Goal: Task Accomplishment & Management: Use online tool/utility

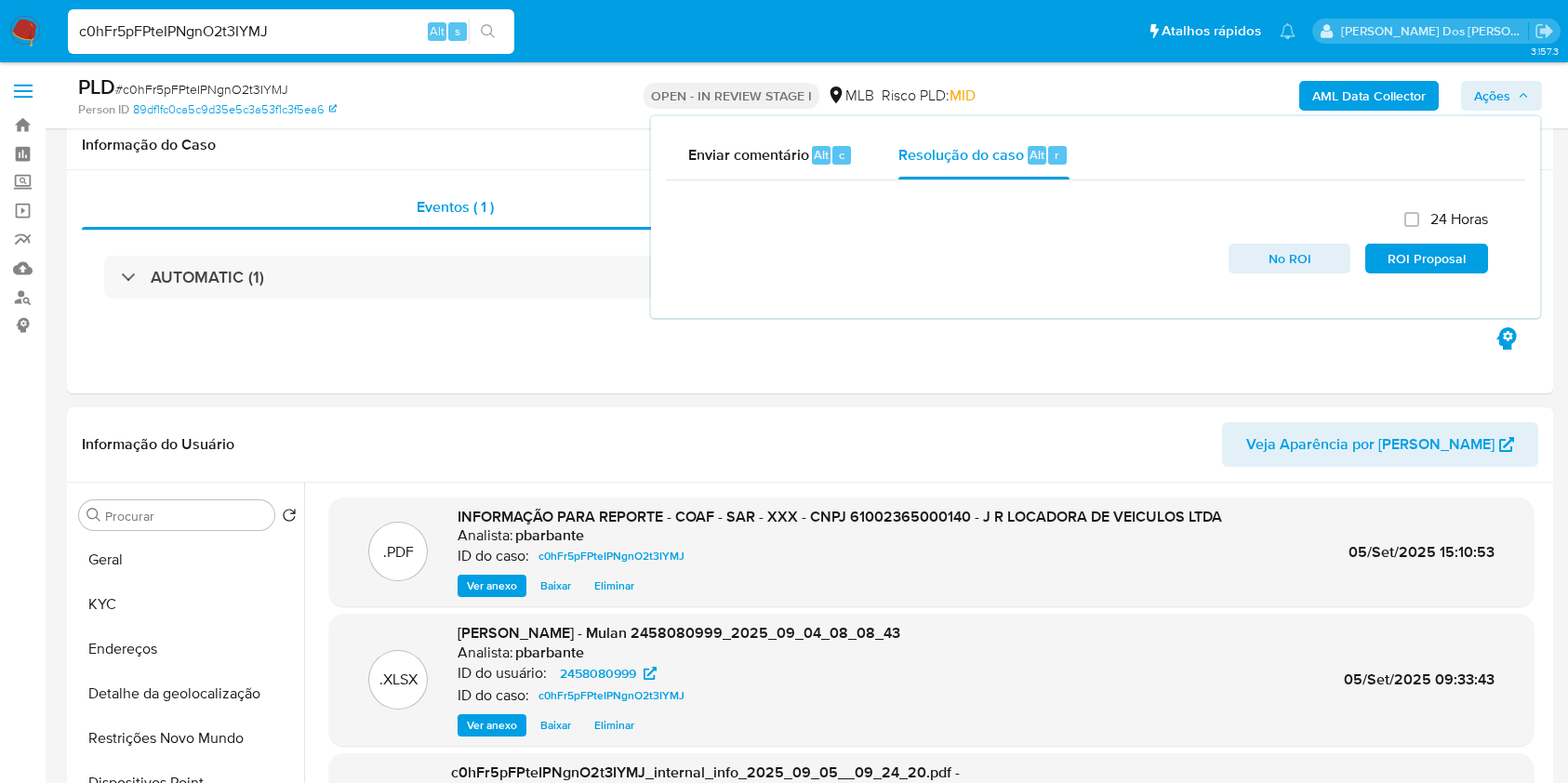
select select "10"
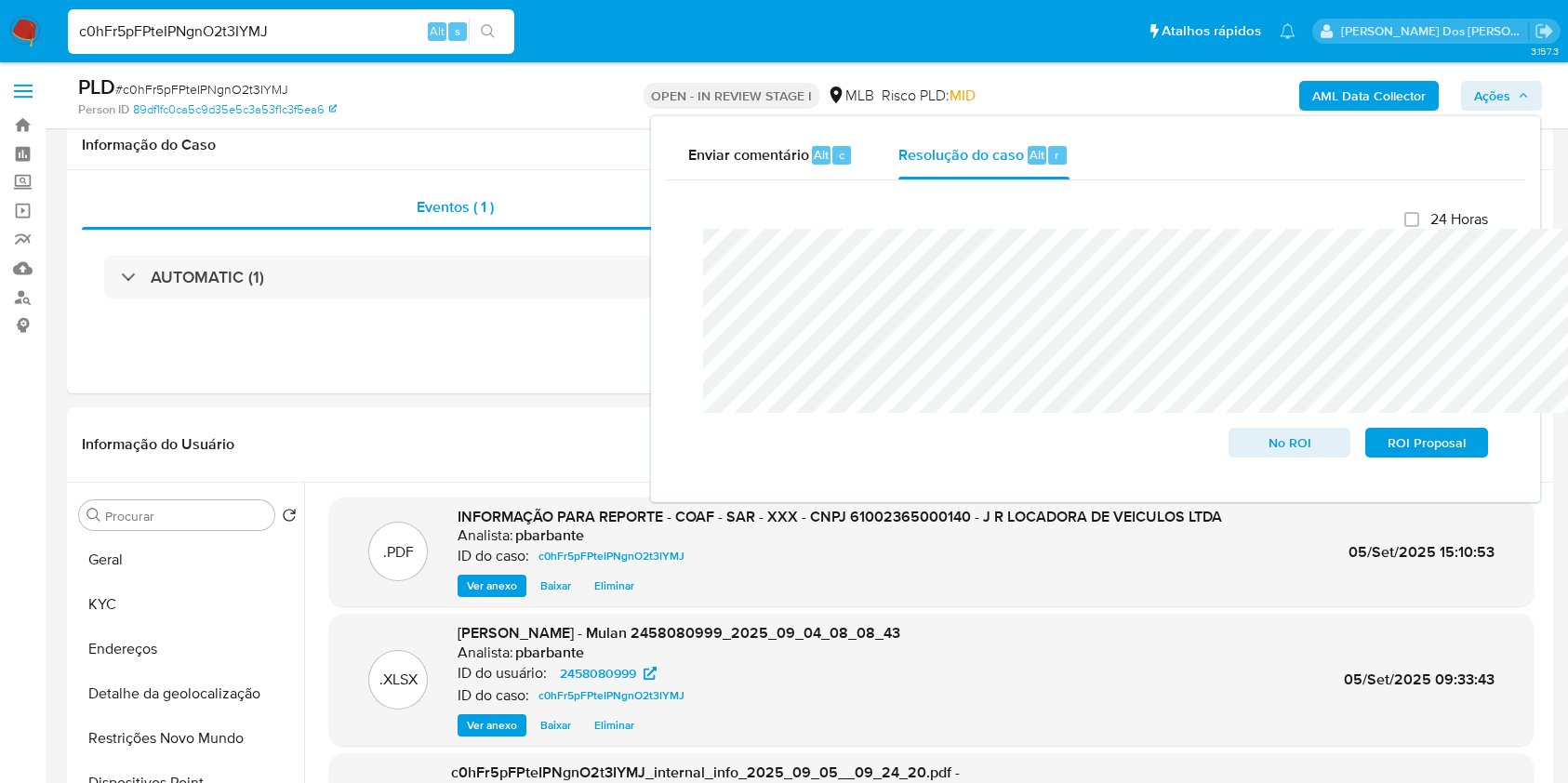
scroll to position [329, 0]
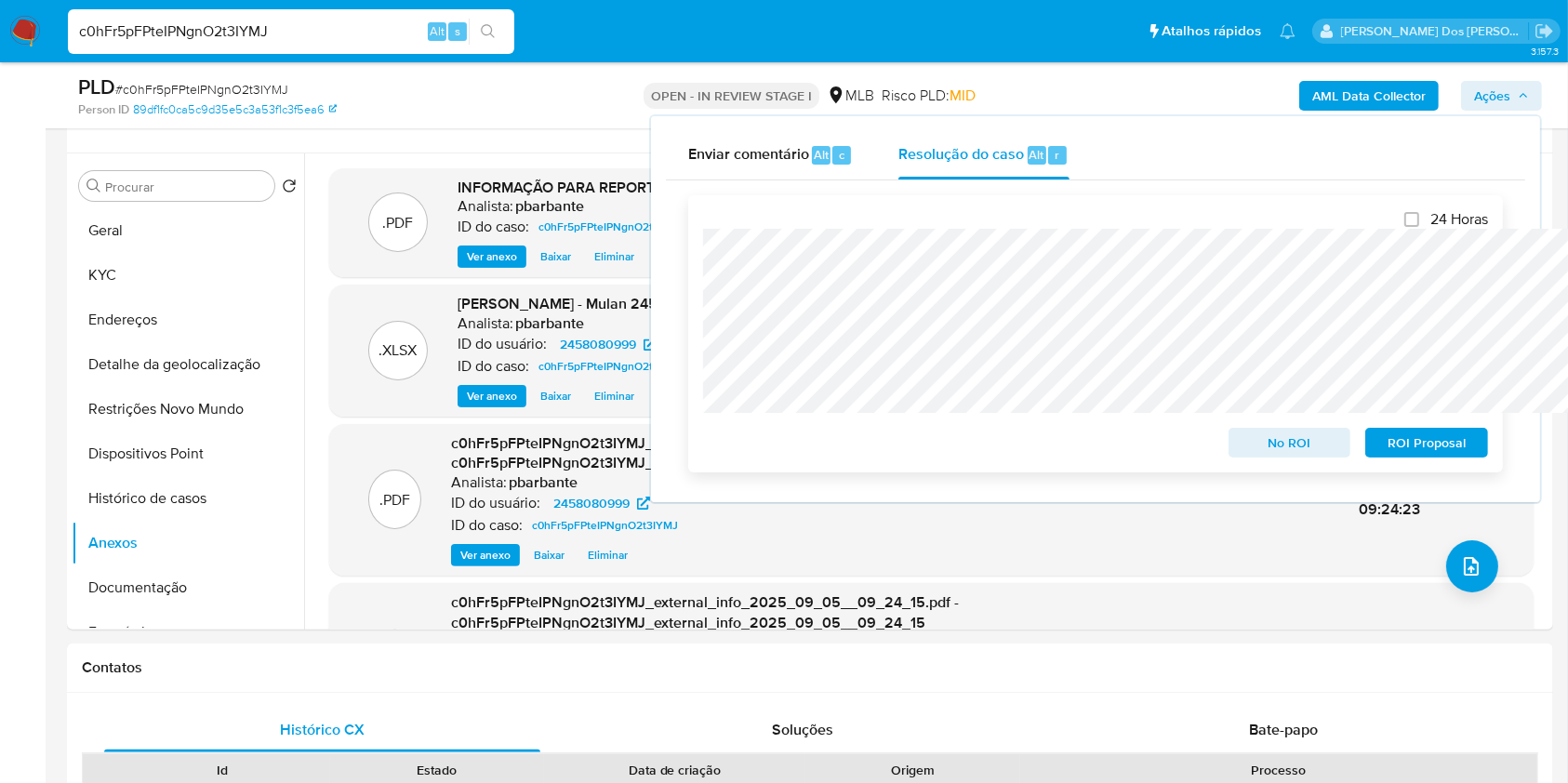
click at [1406, 449] on span "ROI Proposal" at bounding box center [1427, 443] width 97 height 26
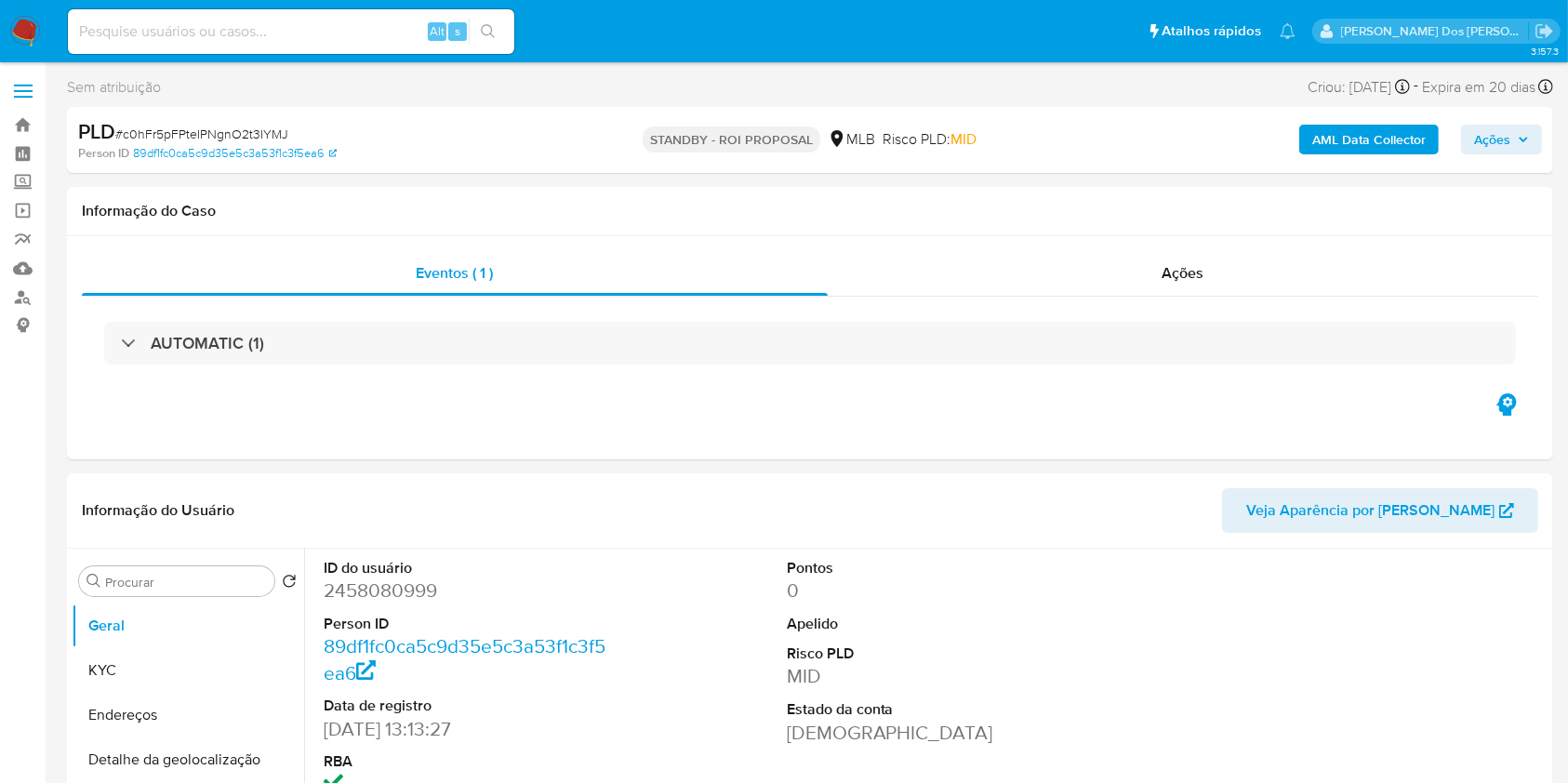
select select "10"
click at [318, 30] on input at bounding box center [291, 32] width 447 height 24
paste input "JS5RKSh370glSriJJiNno3ZE"
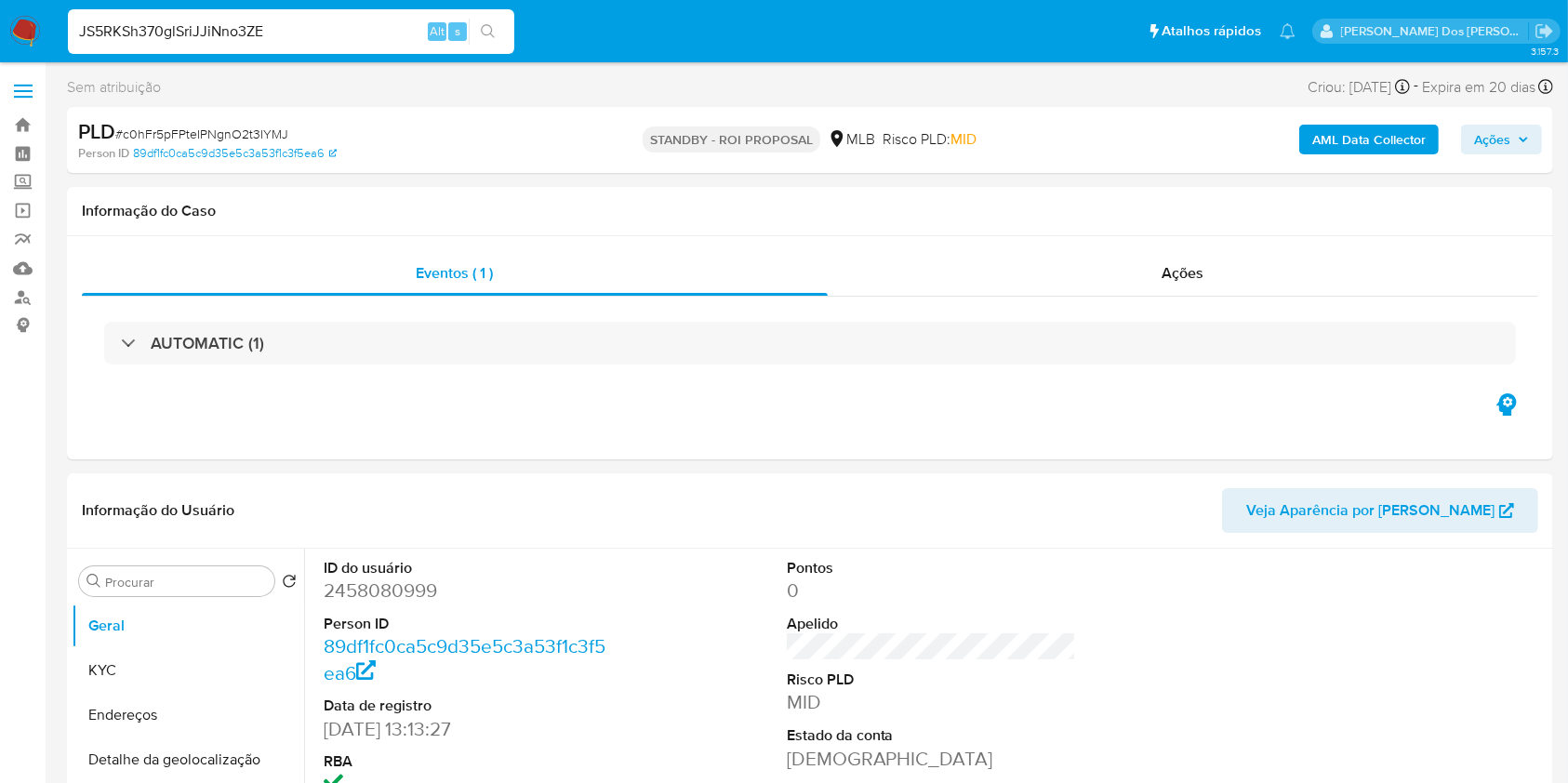
type input "JS5RKSh370glSriJJiNno3ZE"
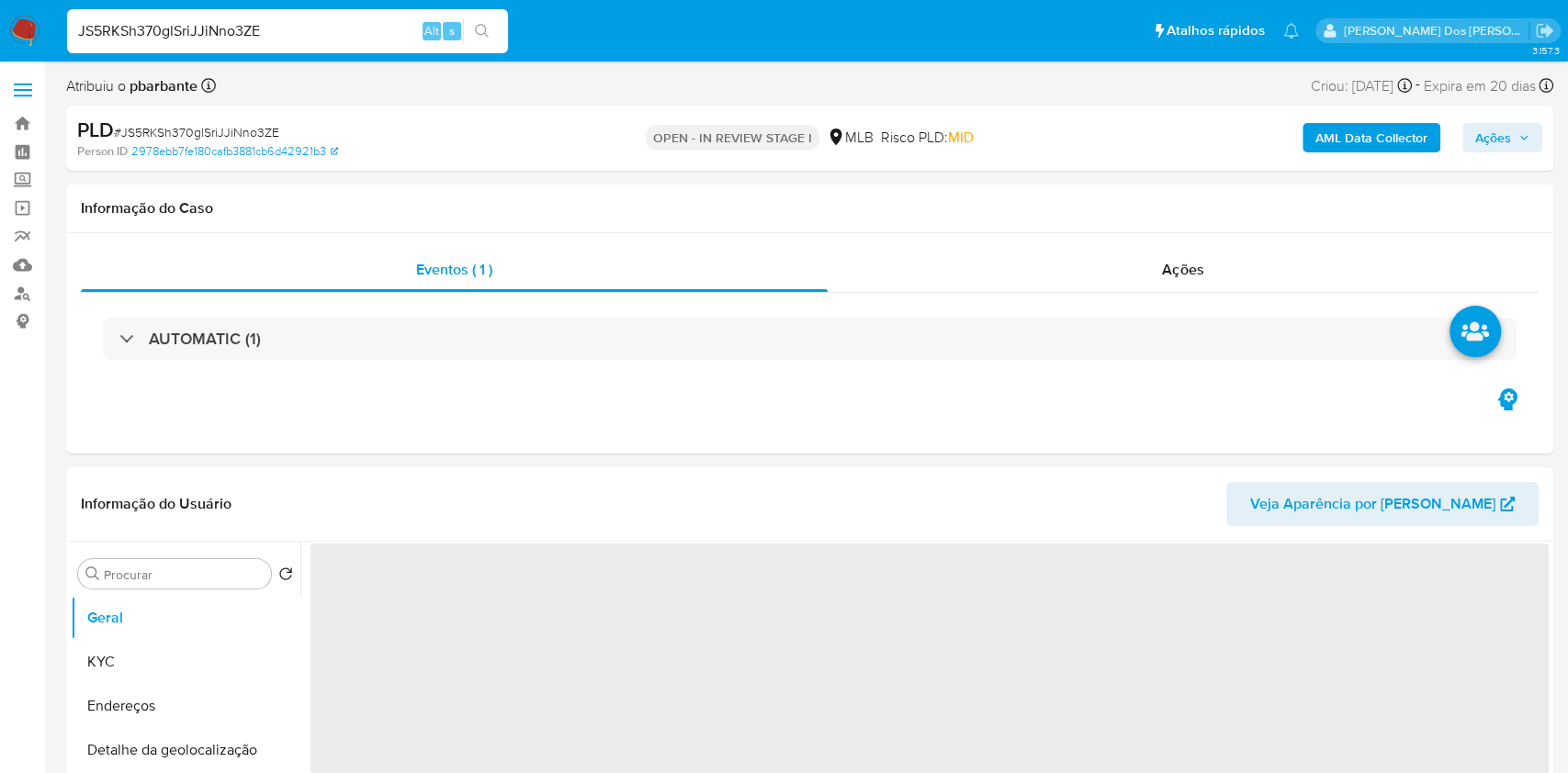
select select "10"
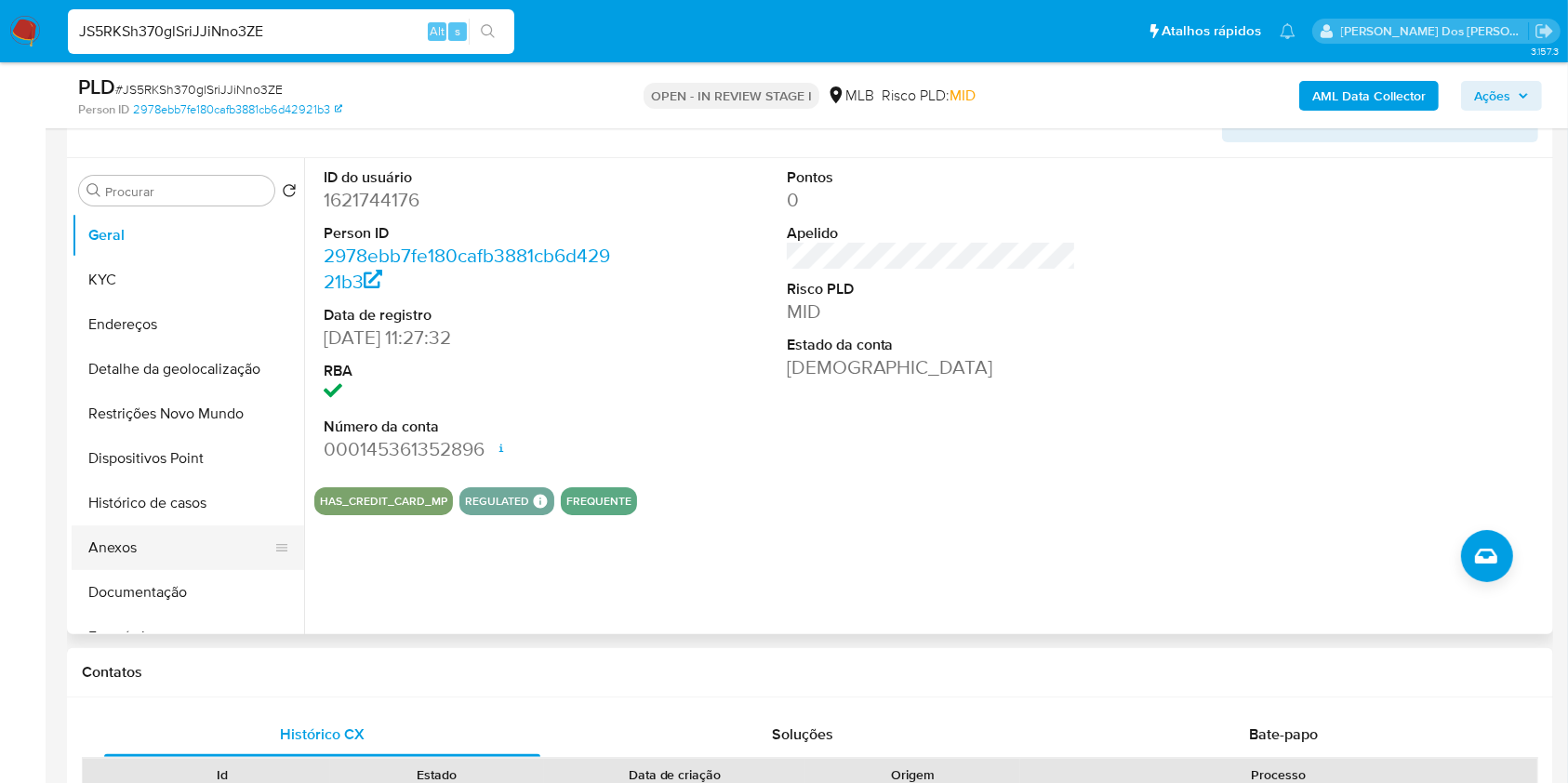
click at [138, 570] on button "Anexos" at bounding box center [180, 547] width 218 height 44
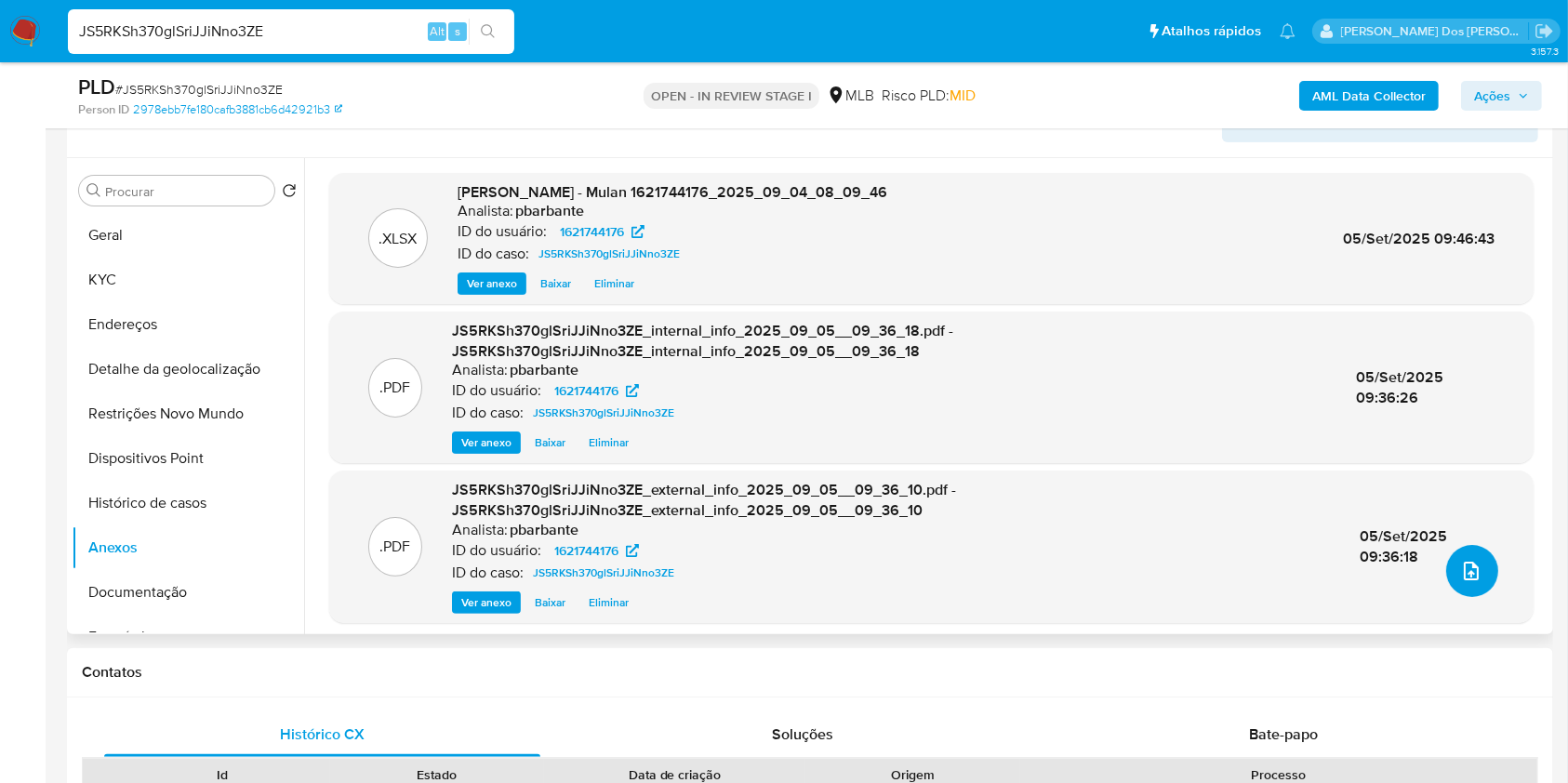
click at [1476, 597] on button "upload-file" at bounding box center [1472, 571] width 52 height 52
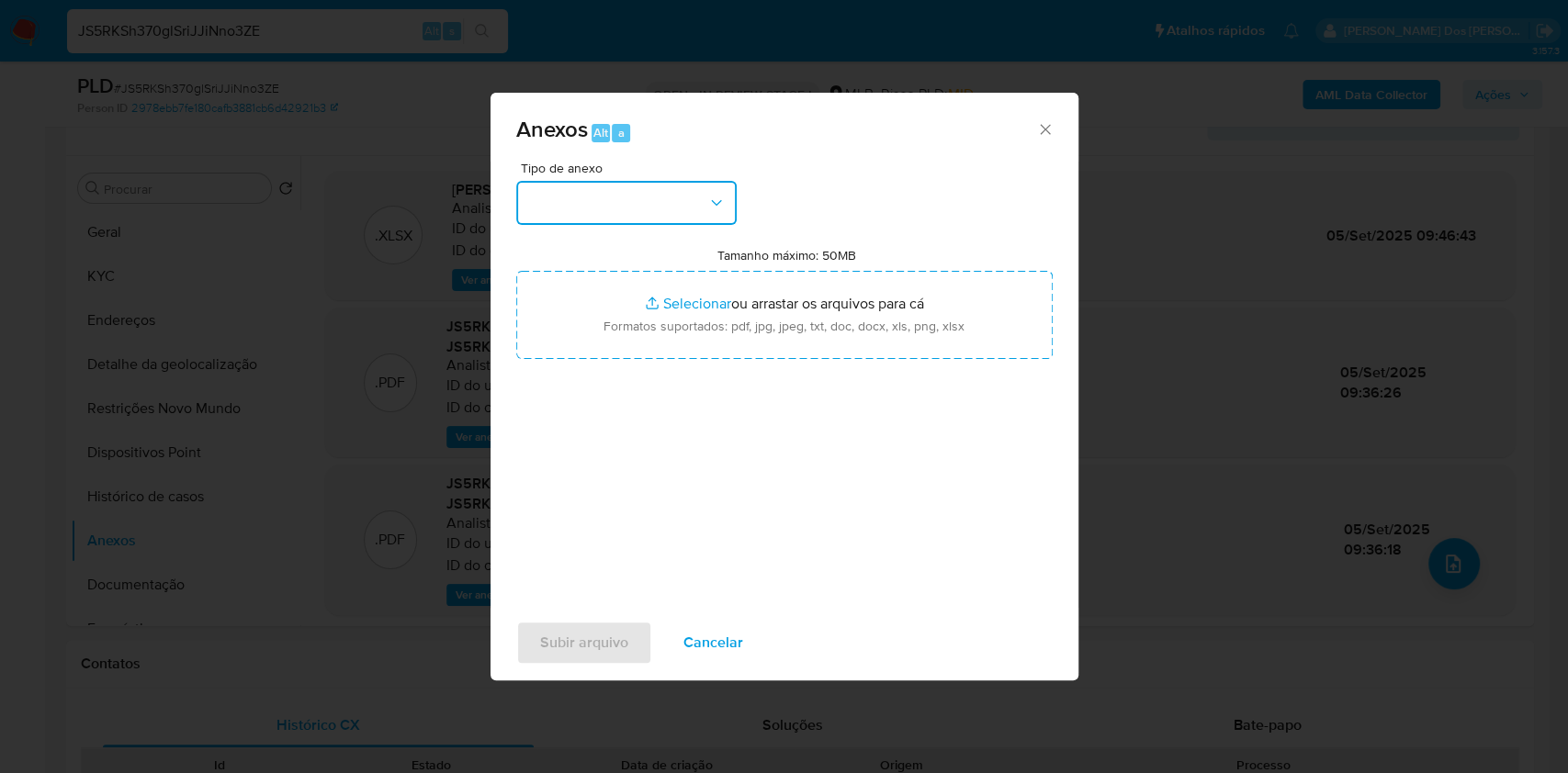
click at [662, 180] on button "button" at bounding box center [626, 202] width 221 height 44
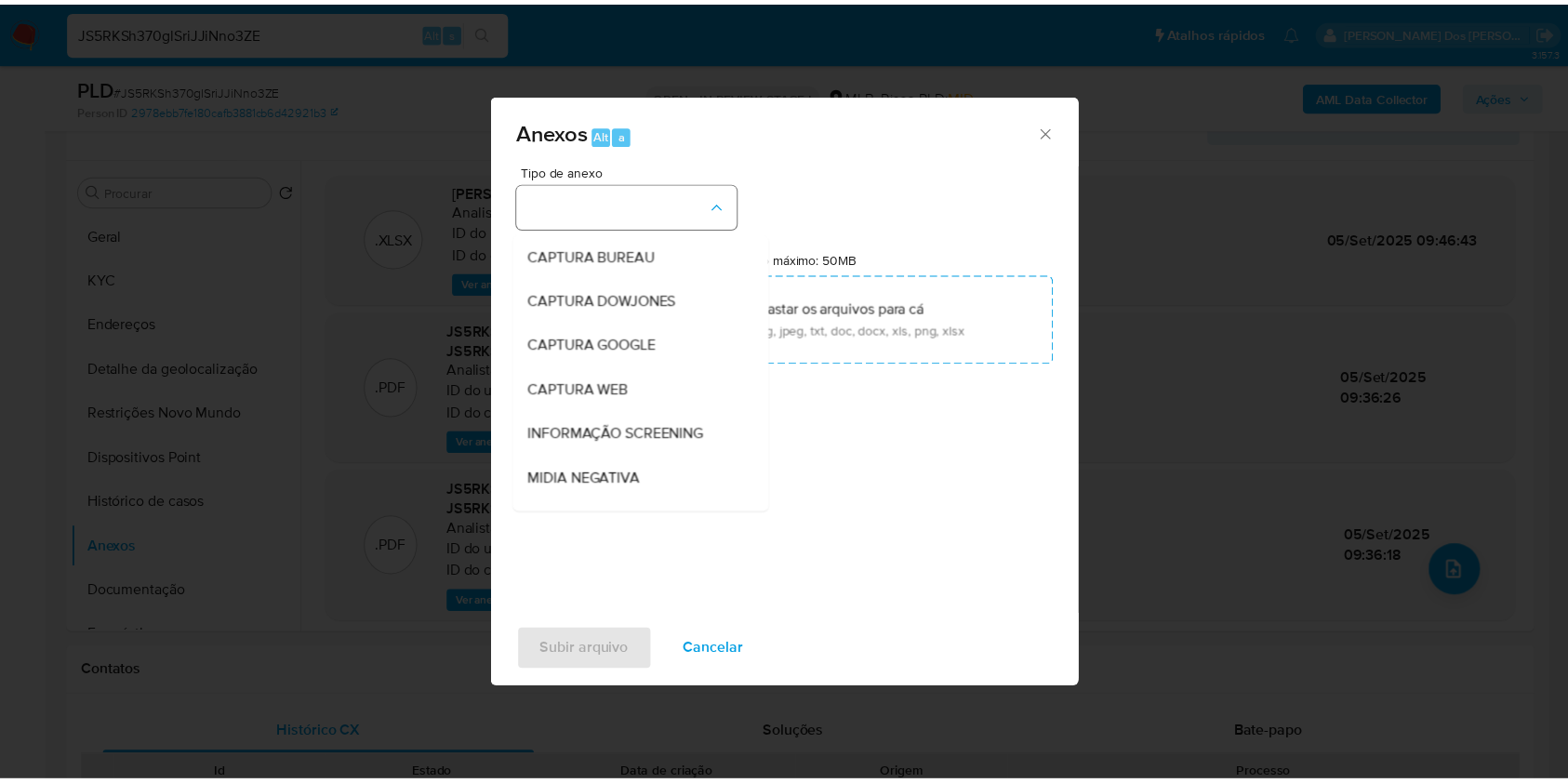
scroll to position [231, 0]
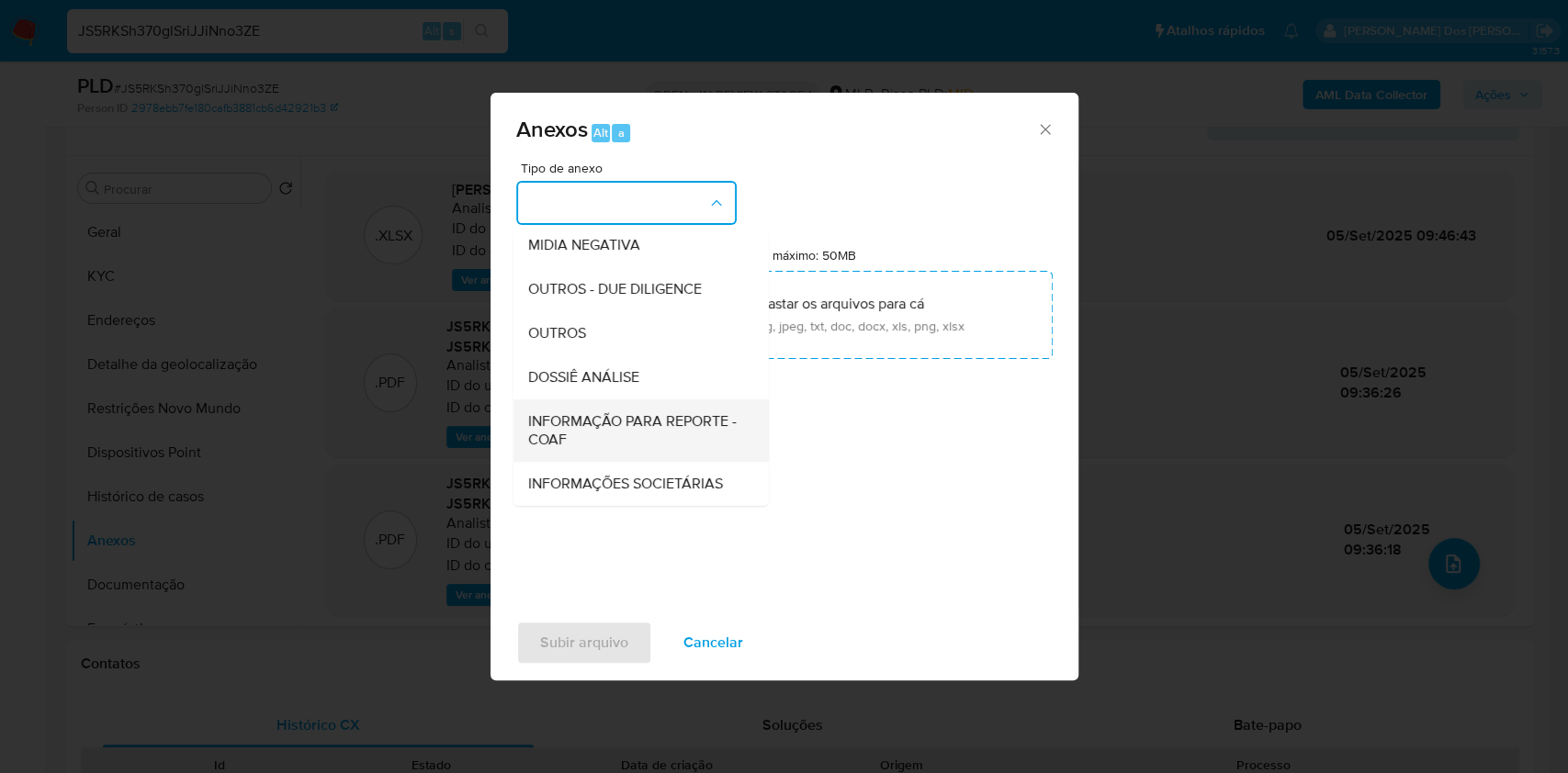
click at [533, 412] on span "INFORMAÇÃO PARA REPORTE - COAF" at bounding box center [635, 430] width 215 height 36
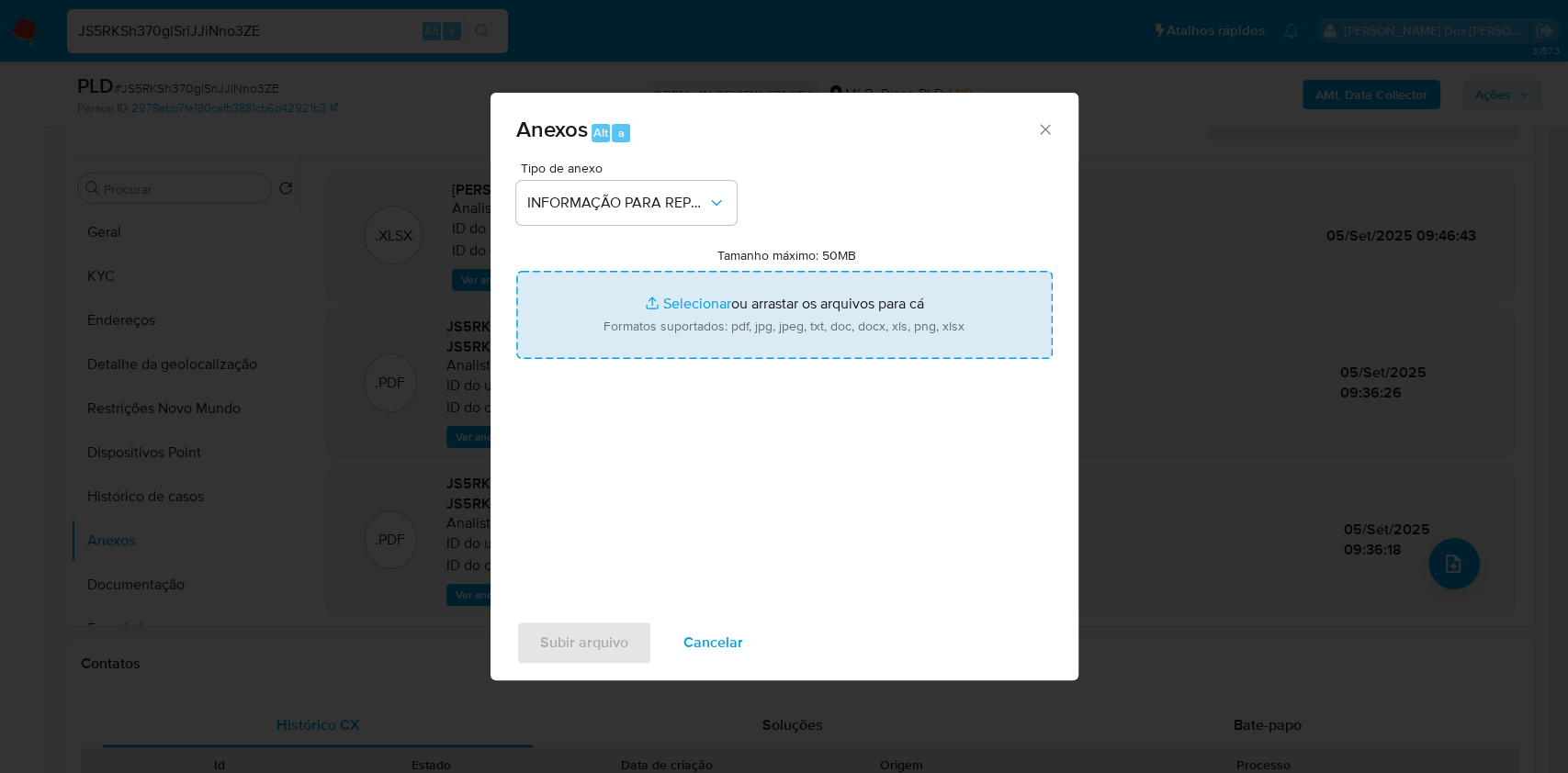
type input "C:\fakepath\SAR - XXX - CNPJ 53163634000121 - BASH INTERMEDIACOES LTDA.pdf"
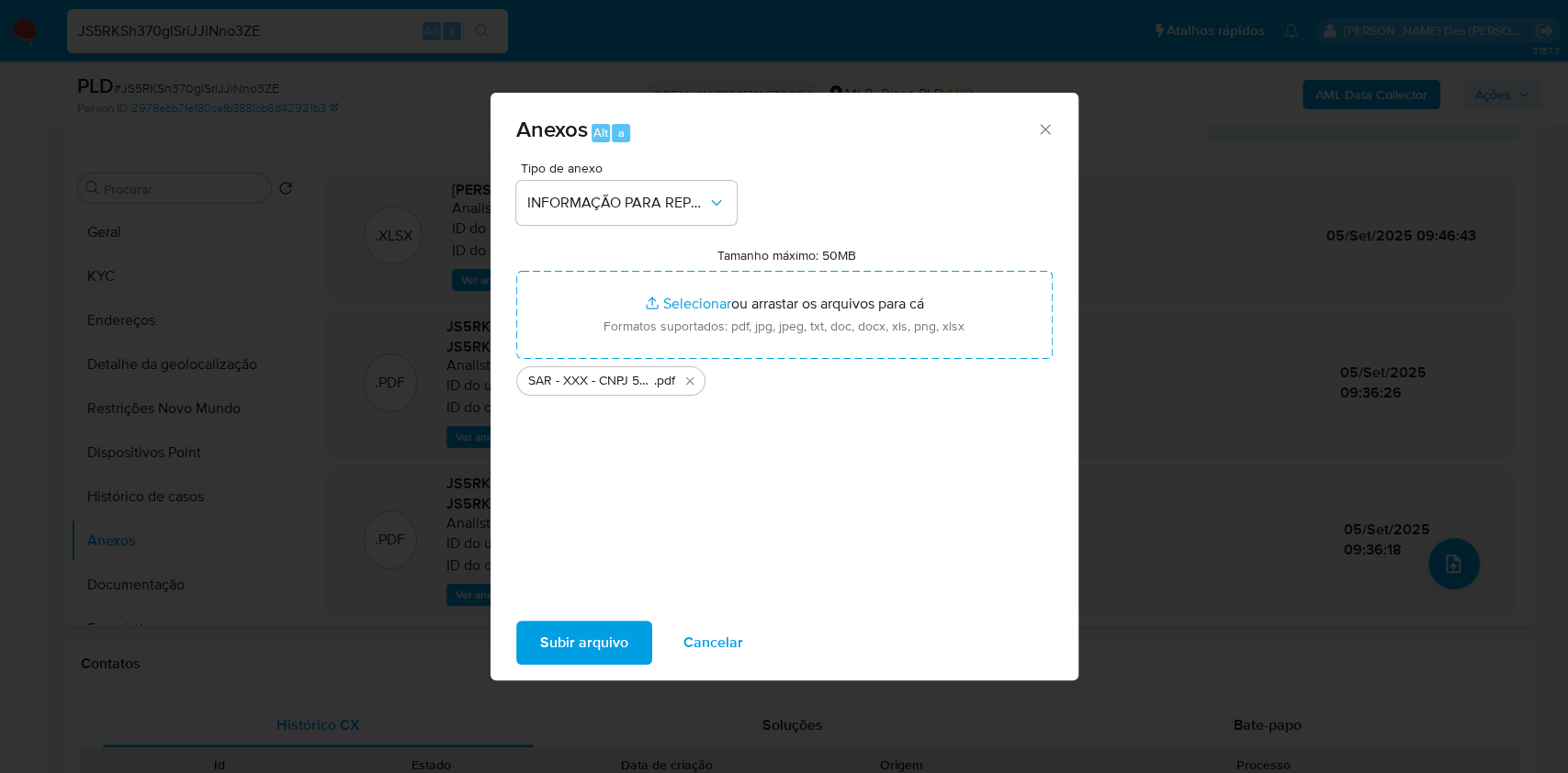
click at [549, 647] on span "Subir arquivo" at bounding box center [583, 642] width 88 height 40
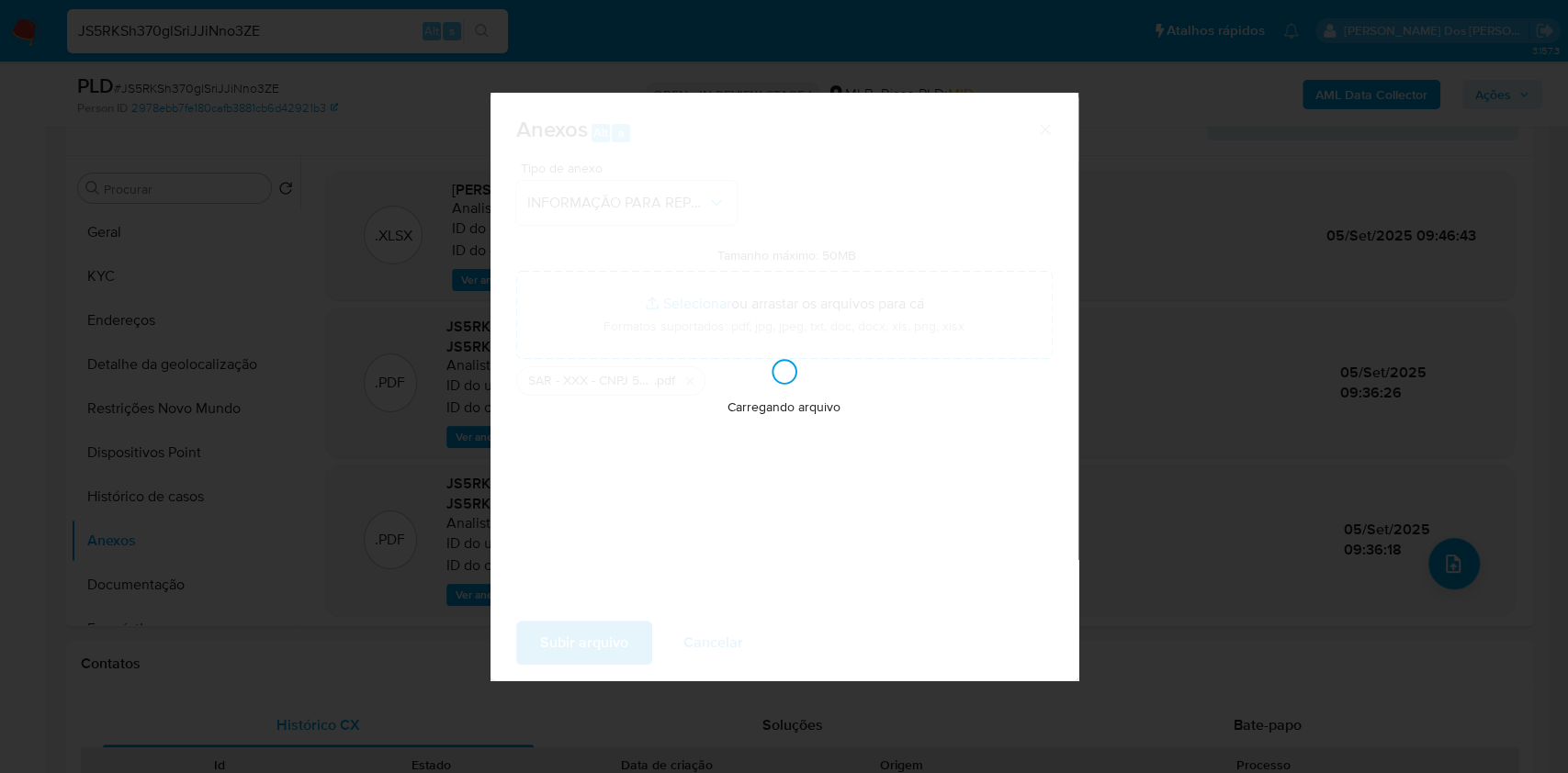
click at [1521, 92] on div "Anexos Alt a Tipo de anexo INFORMAÇÃO PARA REPORTE - COAF Tamanho máximo: 50MB …" at bounding box center [784, 386] width 1568 height 773
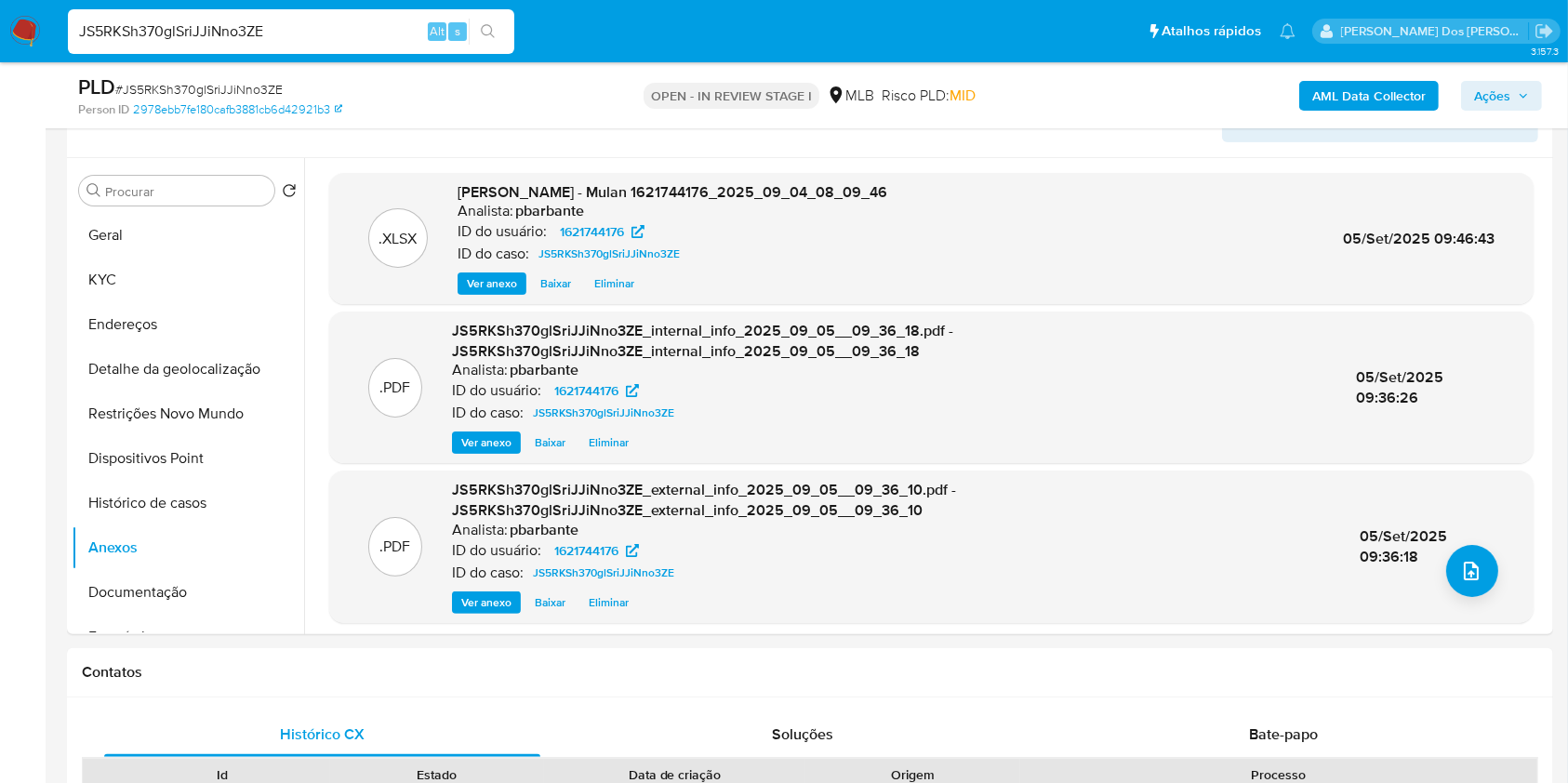
click at [1541, 93] on button "Ações" at bounding box center [1502, 96] width 81 height 30
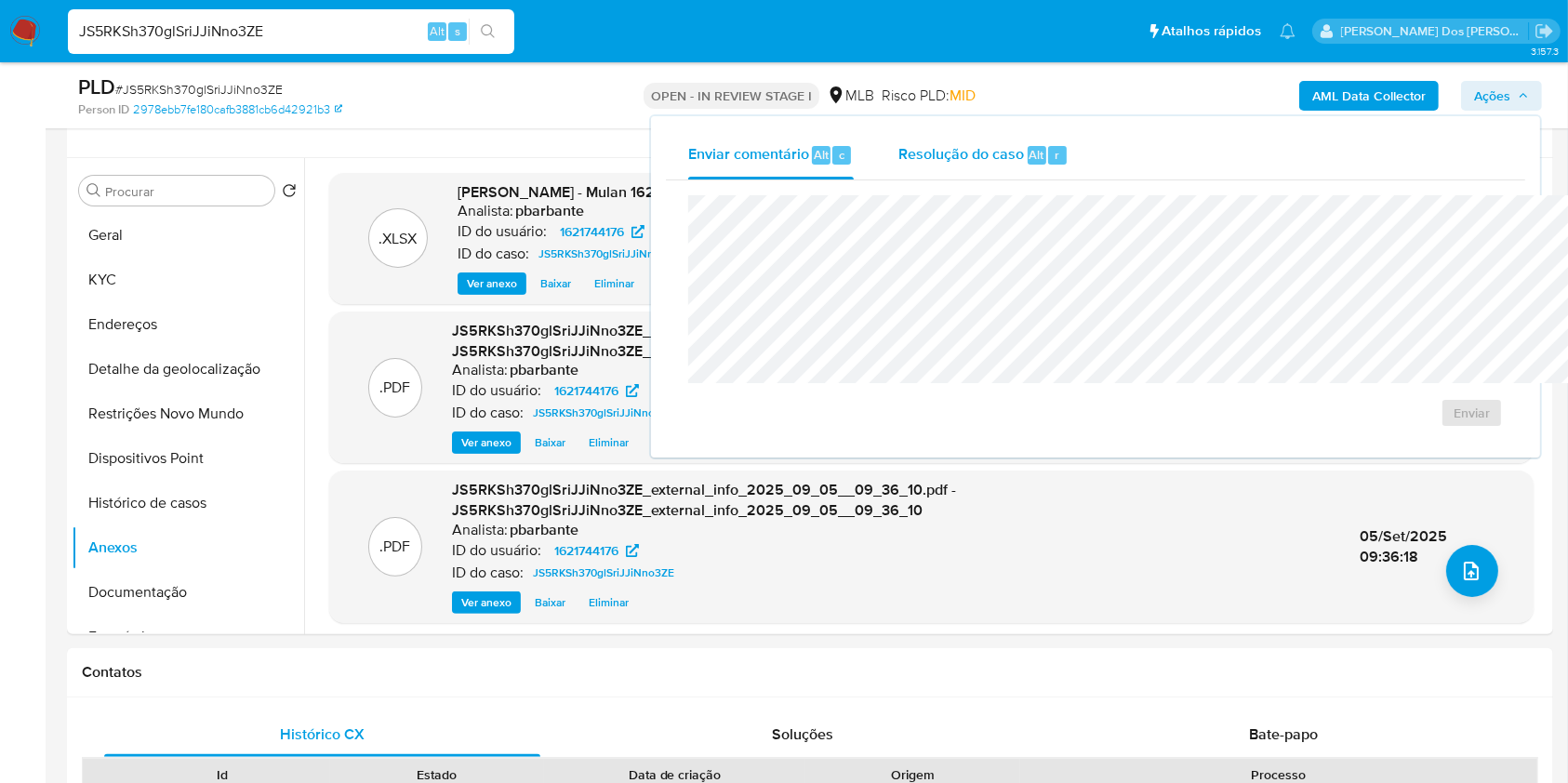
click at [913, 172] on div "Resolução do caso Alt r" at bounding box center [984, 155] width 171 height 48
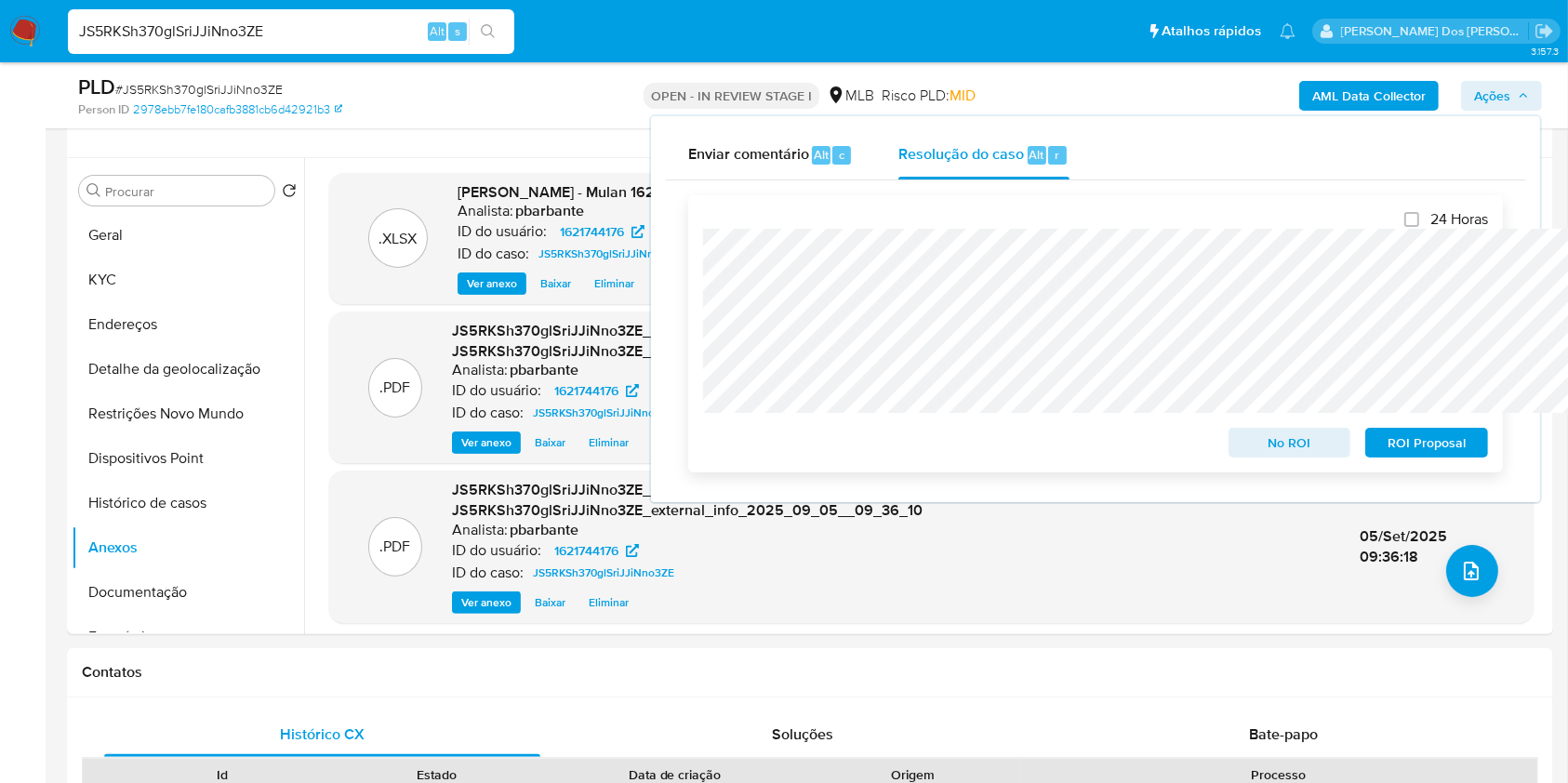
click at [1401, 430] on div "ROI Proposal" at bounding box center [1423, 438] width 130 height 37
click at [1404, 437] on span "ROI Proposal" at bounding box center [1427, 443] width 97 height 26
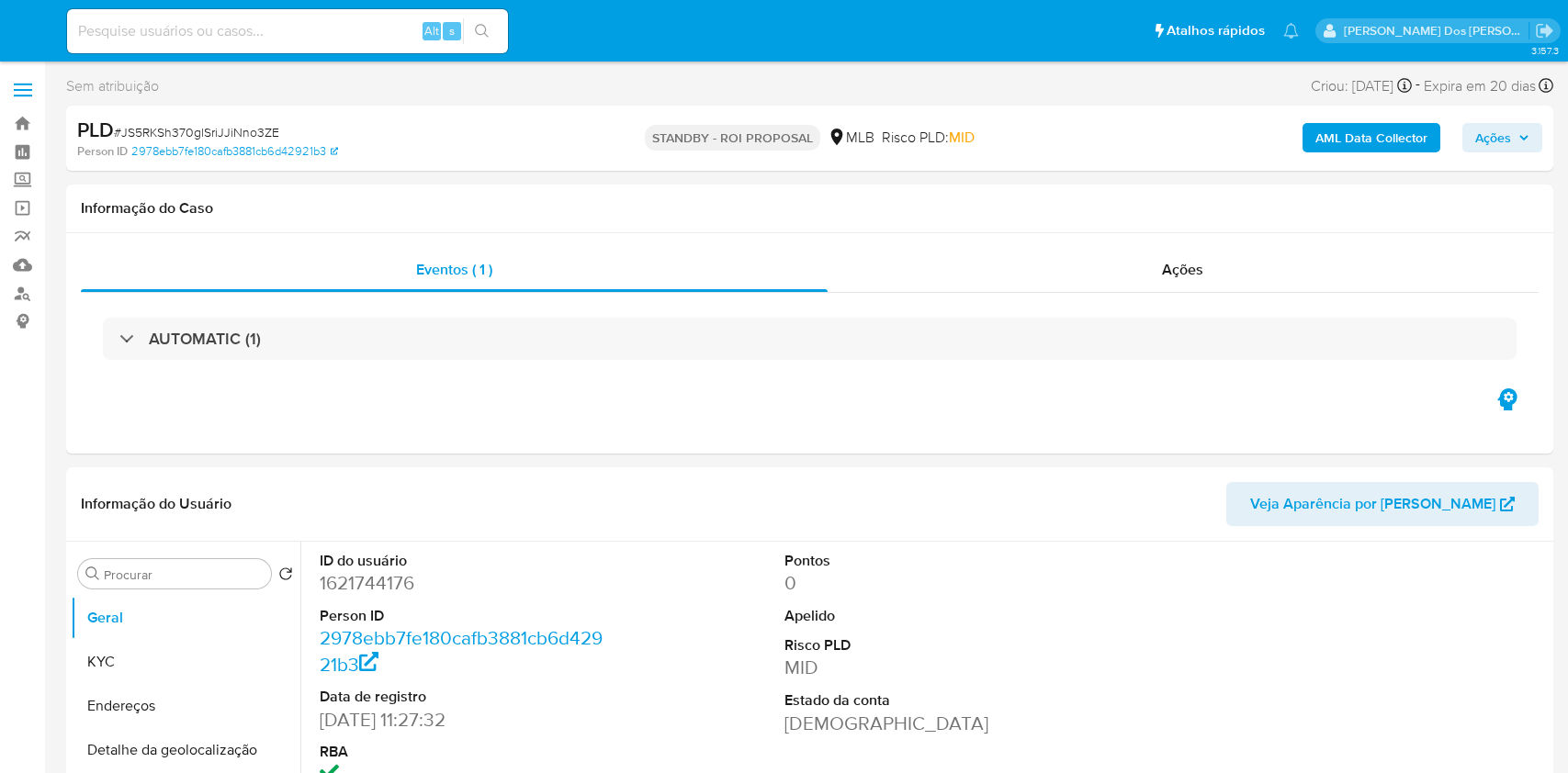
select select "10"
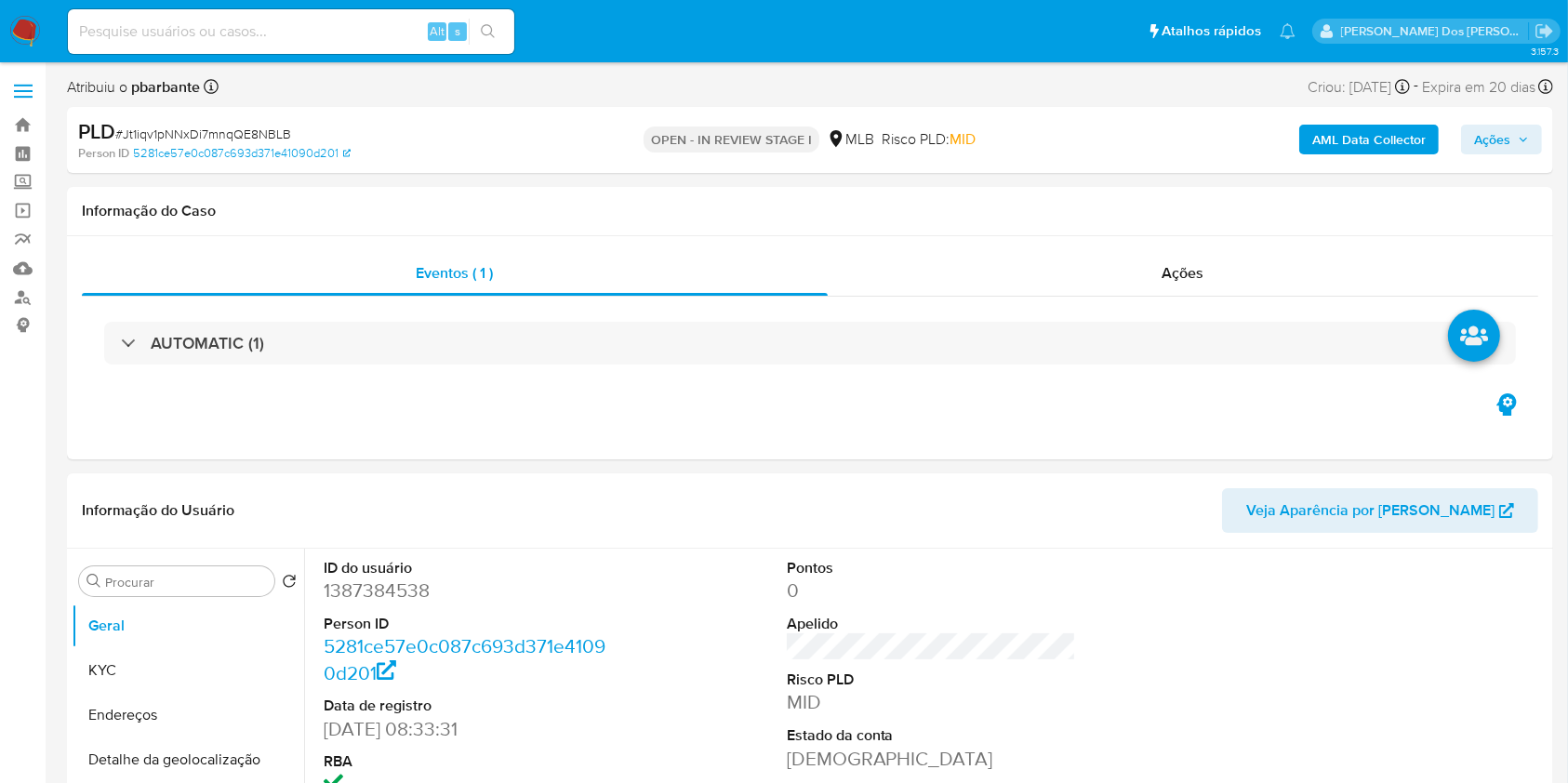
select select "10"
